Goal: Transaction & Acquisition: Book appointment/travel/reservation

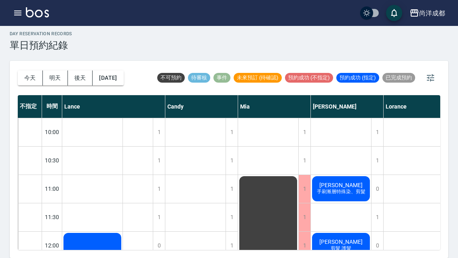
scroll to position [367, 0]
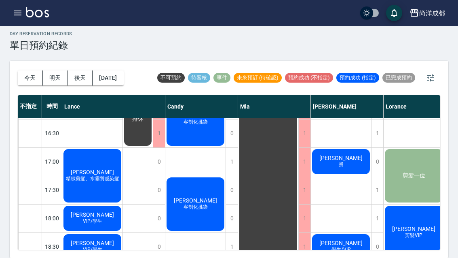
click at [101, 218] on span "VIP/學生" at bounding box center [92, 221] width 23 height 7
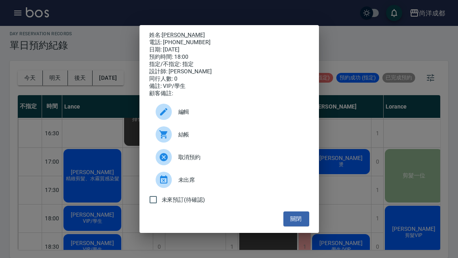
click at [417, 118] on div "姓名: [PERSON_NAME] 電話: [PHONE_NUMBER] 日期: [DATE] 預約時間: 18:00 指定/不指定: 指定 設計師: [PE…" at bounding box center [229, 129] width 458 height 258
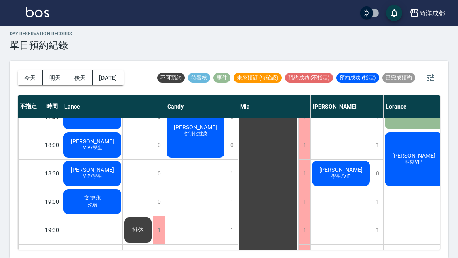
scroll to position [439, 0]
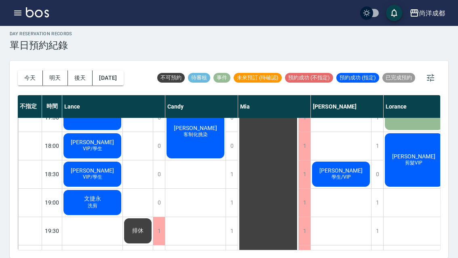
click at [104, 188] on div "文捷永 洗剪" at bounding box center [92, 201] width 60 height 27
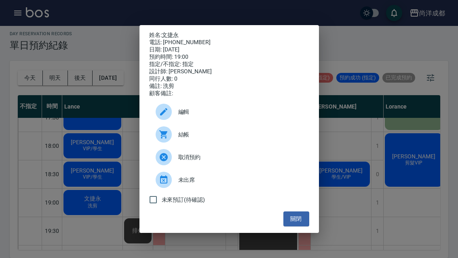
scroll to position [282, 0]
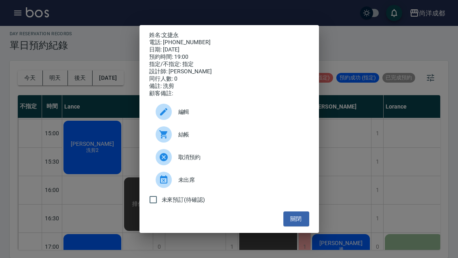
click at [351, 116] on div "姓名: 文捷永 電話: [PHONE_NUMBER] 日期: [DATE] 預約時間: 19:00 指定/不指定: 指定 設計師: [PERSON_NAME]…" at bounding box center [229, 129] width 458 height 258
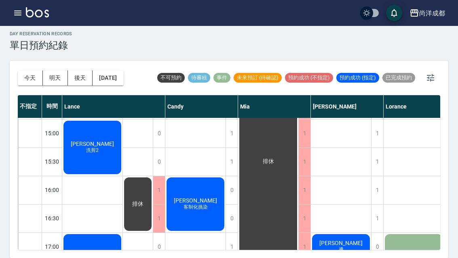
click at [119, 70] on button "[DATE]" at bounding box center [108, 77] width 31 height 15
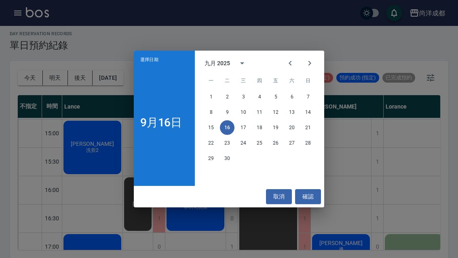
click at [246, 127] on button "17" at bounding box center [243, 127] width 15 height 15
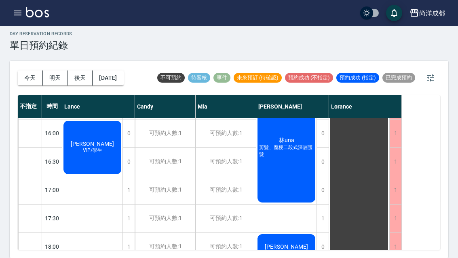
scroll to position [339, 0]
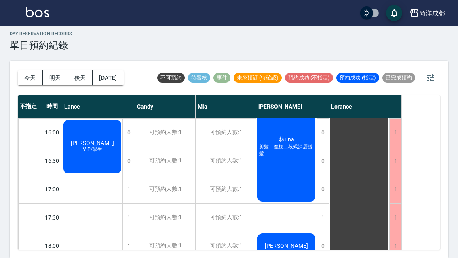
click at [322, 175] on div "0" at bounding box center [323, 189] width 12 height 28
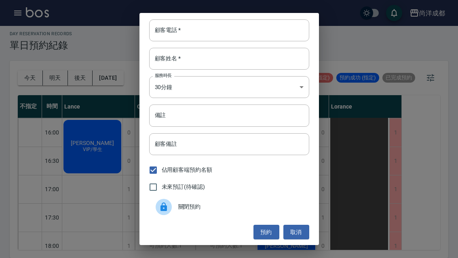
click at [213, 32] on input "顧客電話   *" at bounding box center [229, 30] width 160 height 22
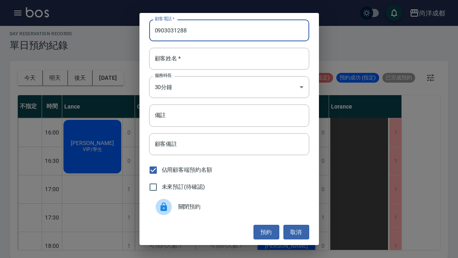
type input "0903031288"
click at [209, 60] on input "顧客姓名   *" at bounding box center [229, 59] width 160 height 22
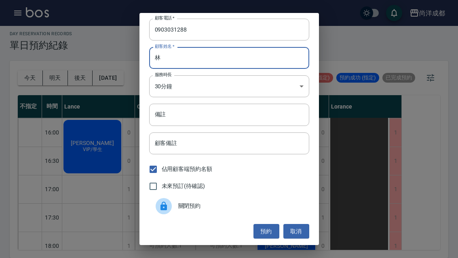
scroll to position [1, 0]
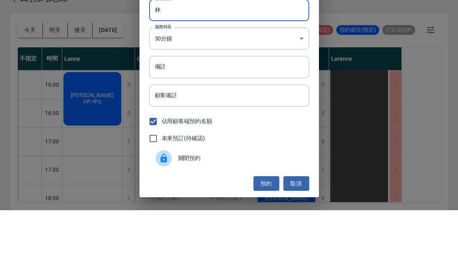
type input "林"
click at [219, 104] on input "備註" at bounding box center [229, 115] width 160 height 22
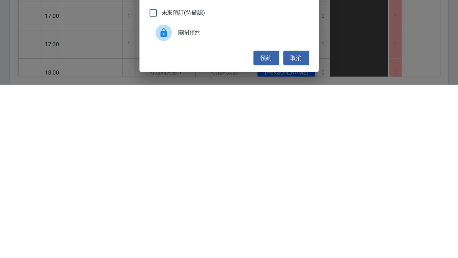
type input "剪"
click at [265, 224] on button "預約" at bounding box center [267, 231] width 26 height 15
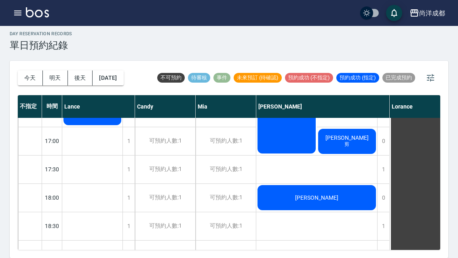
scroll to position [388, 0]
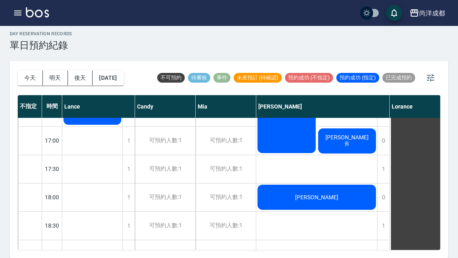
click at [116, 70] on button "[DATE]" at bounding box center [108, 77] width 31 height 15
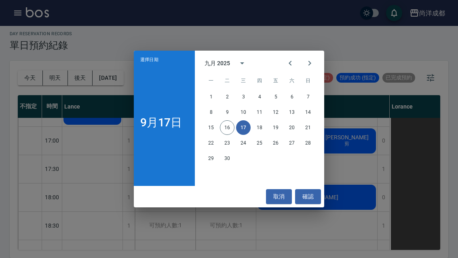
click at [207, 128] on button "15" at bounding box center [211, 127] width 15 height 15
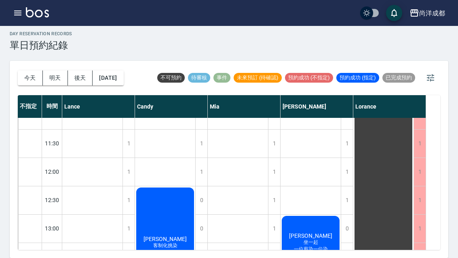
scroll to position [73, 0]
click at [112, 70] on button "[DATE]" at bounding box center [108, 77] width 31 height 15
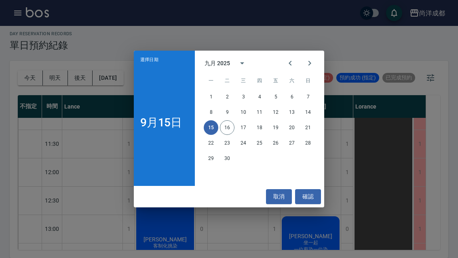
click at [209, 147] on button "22" at bounding box center [211, 142] width 15 height 15
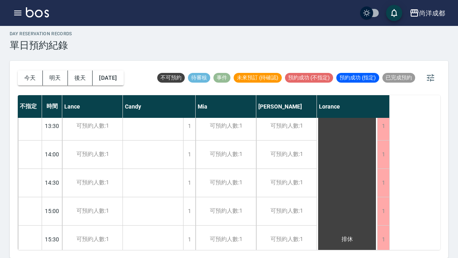
scroll to position [204, 0]
click at [291, 141] on div "可預約人數:1" at bounding box center [286, 155] width 60 height 28
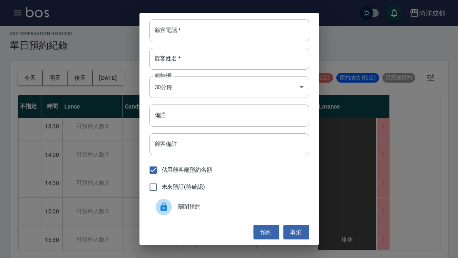
click at [202, 26] on input "顧客電話   *" at bounding box center [229, 30] width 160 height 22
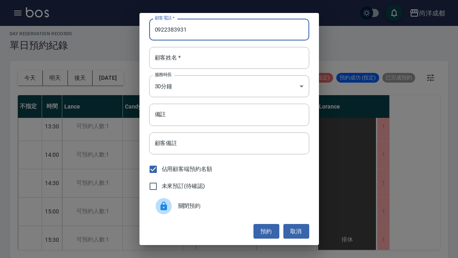
scroll to position [1, 0]
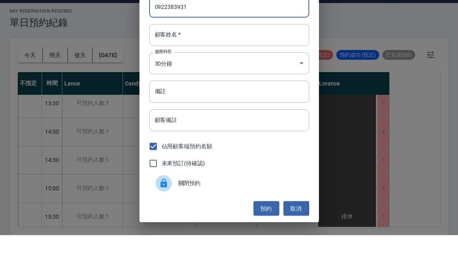
type input "0922383931"
click at [187, 47] on input "顧客姓名   *" at bounding box center [229, 58] width 160 height 22
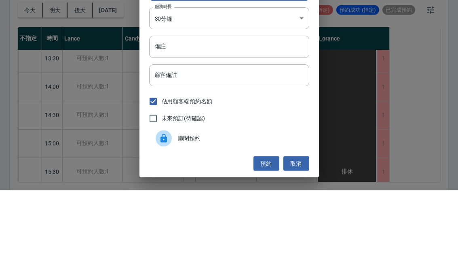
type input "江"
click at [207, 104] on input "備註" at bounding box center [229, 115] width 160 height 22
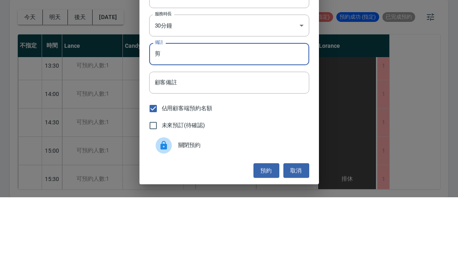
type input "剪"
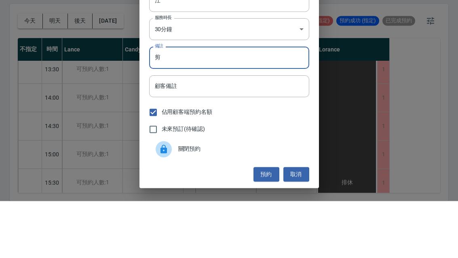
click at [267, 224] on button "預約" at bounding box center [267, 231] width 26 height 15
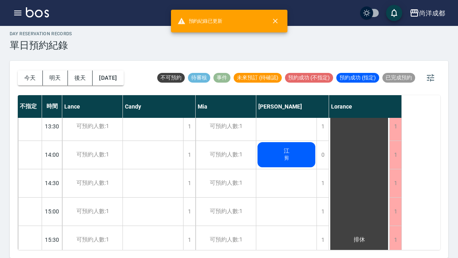
click at [295, 141] on div "江 剪" at bounding box center [286, 154] width 60 height 27
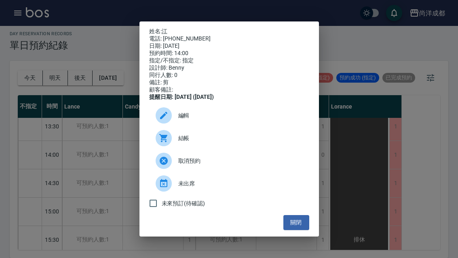
click at [297, 228] on button "關閉" at bounding box center [296, 222] width 26 height 15
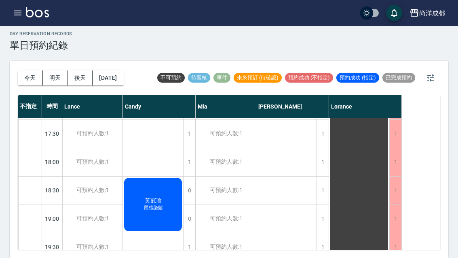
scroll to position [424, 0]
